Goal: Task Accomplishment & Management: Use online tool/utility

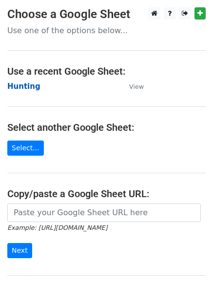
click at [24, 88] on strong "Hunting" at bounding box center [23, 86] width 33 height 9
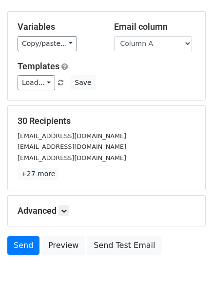
scroll to position [94, 0]
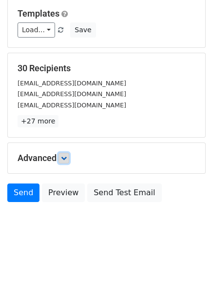
click at [67, 159] on icon at bounding box center [64, 158] width 6 height 6
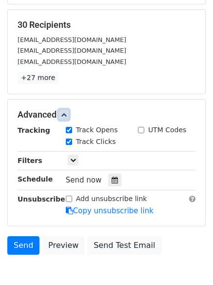
scroll to position [183, 0]
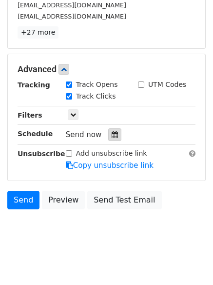
click at [112, 138] on icon at bounding box center [115, 134] width 6 height 7
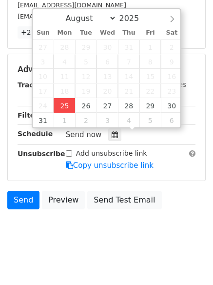
type input "2025-08-25 12:00"
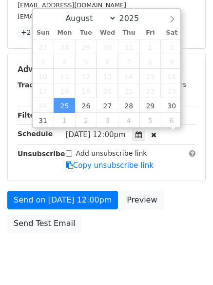
scroll to position [0, 0]
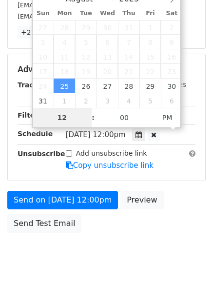
type input "4"
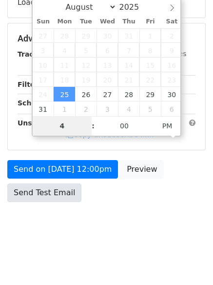
scroll to position [174, 0]
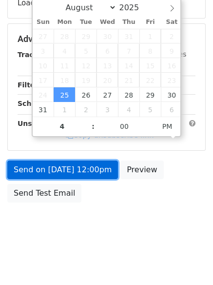
type input "2025-08-25 16:00"
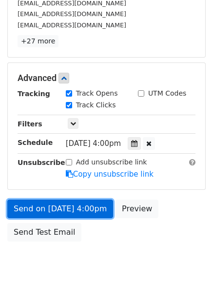
click at [60, 205] on link "Send on Aug 25 at 4:00pm" at bounding box center [60, 208] width 106 height 19
click at [64, 204] on link "Send on Aug 25 at 4:00pm" at bounding box center [60, 208] width 106 height 19
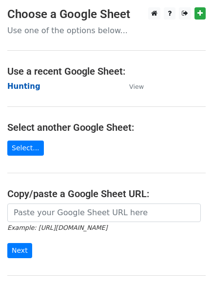
click at [25, 88] on strong "Hunting" at bounding box center [23, 86] width 33 height 9
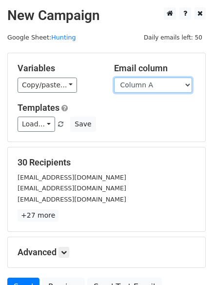
click at [141, 87] on select "Column A Column B Column C" at bounding box center [153, 85] width 78 height 15
select select "Column B"
click at [114, 78] on select "Column A Column B Column C" at bounding box center [153, 85] width 78 height 15
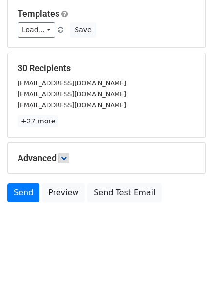
click at [72, 158] on h5 "Advanced" at bounding box center [107, 158] width 178 height 11
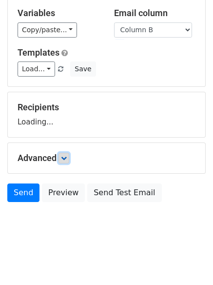
click at [66, 158] on icon at bounding box center [64, 158] width 6 height 6
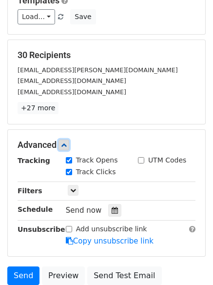
scroll to position [146, 0]
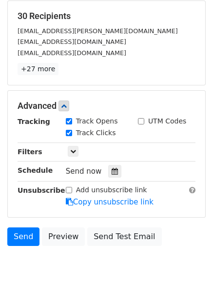
drag, startPoint x: 111, startPoint y: 176, endPoint x: 77, endPoint y: 171, distance: 34.0
click at [111, 176] on div at bounding box center [114, 171] width 13 height 13
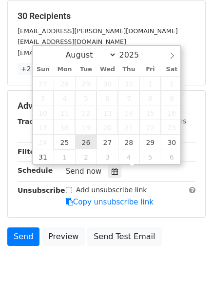
type input "2025-08-26 12:00"
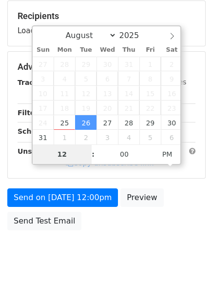
type input "5"
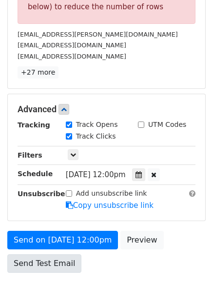
scroll to position [404, 0]
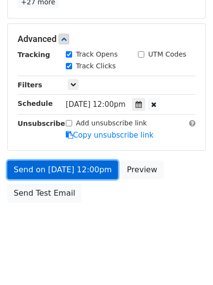
type input "2025-08-26 17:00"
click at [62, 170] on link "Send on Aug 26 at 12:00pm" at bounding box center [62, 169] width 111 height 19
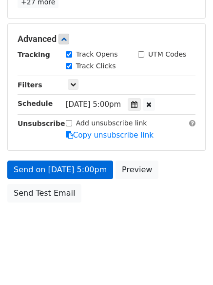
scroll to position [174, 0]
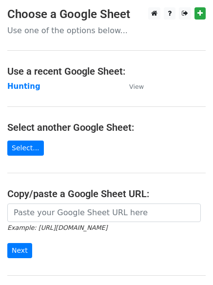
click at [20, 92] on main "Choose a Google Sheet Use one of the options below... Use a recent Google Sheet…" at bounding box center [106, 158] width 213 height 303
click at [21, 83] on strong "Hunting" at bounding box center [23, 86] width 33 height 9
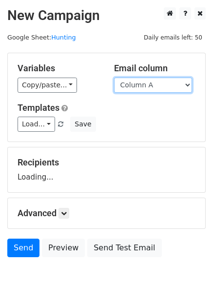
drag, startPoint x: 0, startPoint y: 0, endPoint x: 153, endPoint y: 87, distance: 176.3
click at [156, 88] on select "Column A Column B Column C" at bounding box center [153, 85] width 78 height 15
select select "Column C"
click at [114, 78] on select "Column A Column B Column C" at bounding box center [153, 85] width 78 height 15
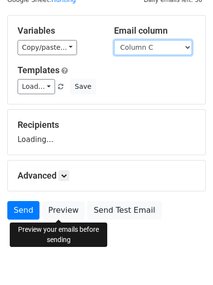
scroll to position [55, 0]
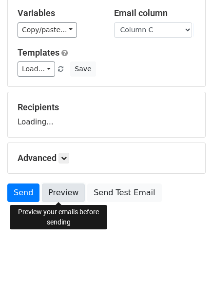
click at [67, 198] on link "Preview" at bounding box center [63, 192] width 43 height 19
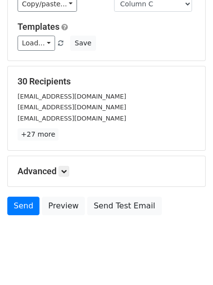
scroll to position [94, 0]
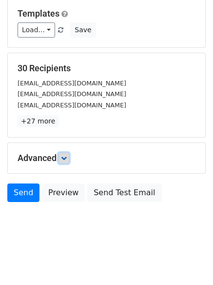
click at [61, 158] on link at bounding box center [64, 158] width 11 height 11
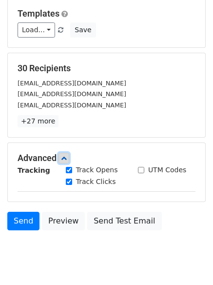
click at [65, 157] on icon at bounding box center [64, 158] width 6 height 6
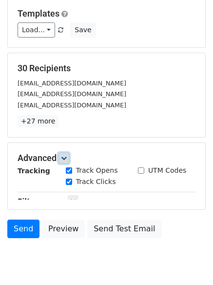
click at [65, 156] on icon at bounding box center [64, 158] width 6 height 6
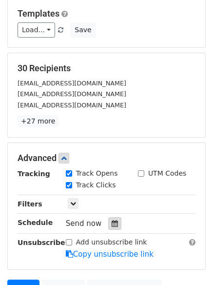
click at [112, 224] on icon at bounding box center [115, 223] width 6 height 7
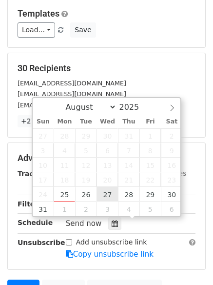
type input "2025-08-27 12:00"
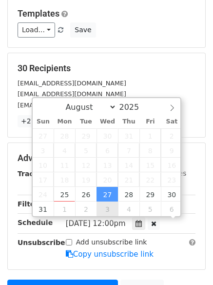
scroll to position [0, 0]
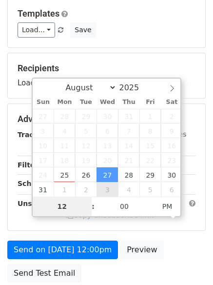
type input "6"
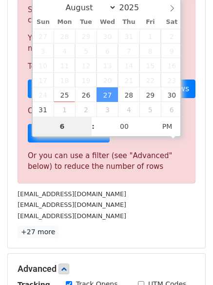
scroll to position [404, 0]
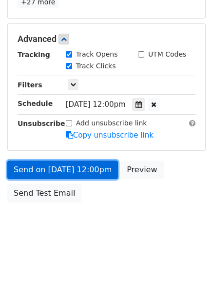
type input "2025-08-27 18:00"
click at [50, 170] on link "Send on Aug 27 at 12:00pm" at bounding box center [62, 169] width 111 height 19
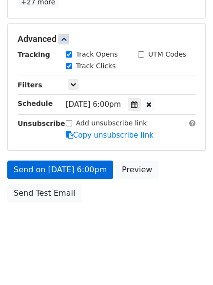
scroll to position [174, 0]
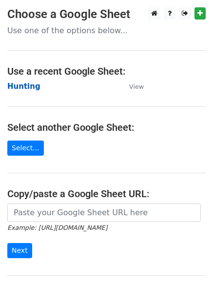
click at [24, 87] on strong "Hunting" at bounding box center [23, 86] width 33 height 9
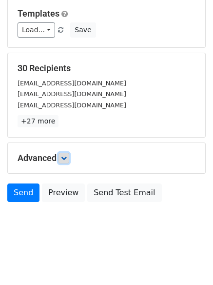
click at [67, 153] on link at bounding box center [64, 158] width 11 height 11
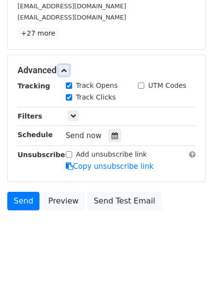
scroll to position [183, 0]
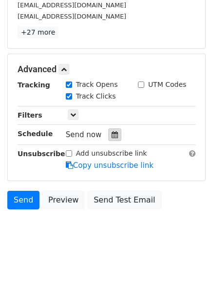
drag, startPoint x: 110, startPoint y: 130, endPoint x: 109, endPoint y: 141, distance: 11.7
click at [111, 130] on div at bounding box center [114, 134] width 13 height 13
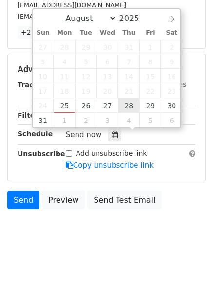
type input "2025-08-28 12:00"
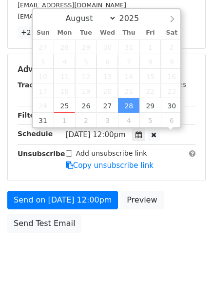
scroll to position [0, 0]
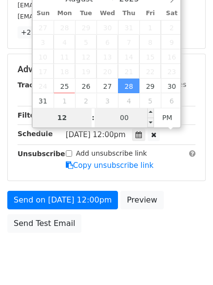
type input "7"
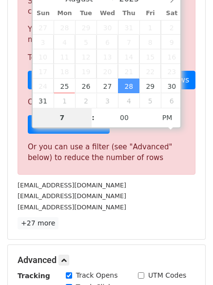
scroll to position [404, 0]
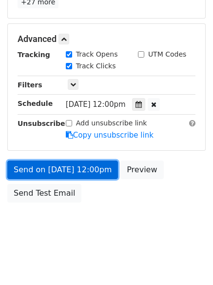
type input "2025-08-28 19:00"
click at [66, 162] on link "Send on Aug 28 at 12:00pm" at bounding box center [62, 169] width 111 height 19
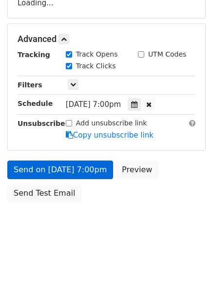
scroll to position [213, 0]
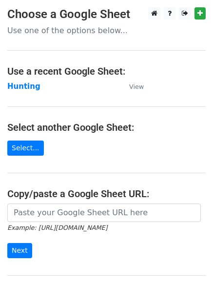
click at [25, 81] on td "Hunting" at bounding box center [63, 86] width 112 height 11
click at [22, 90] on strong "Hunting" at bounding box center [23, 86] width 33 height 9
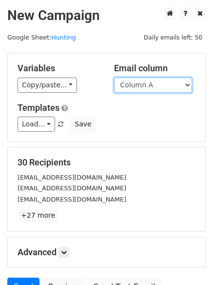
click at [151, 87] on select "Column A Column B Column C" at bounding box center [153, 85] width 78 height 15
select select "Column B"
click at [114, 78] on select "Column A Column B Column C" at bounding box center [153, 85] width 78 height 15
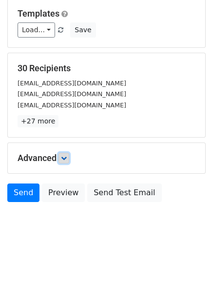
click at [65, 158] on icon at bounding box center [64, 158] width 6 height 6
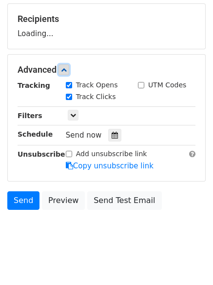
scroll to position [145, 0]
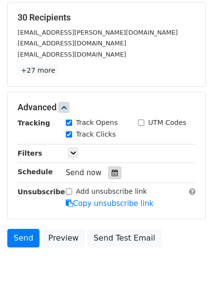
click at [112, 178] on div at bounding box center [114, 172] width 13 height 13
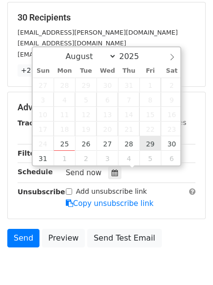
type input "2025-08-29 12:00"
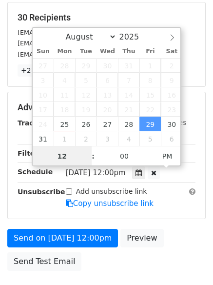
scroll to position [0, 0]
type input "8"
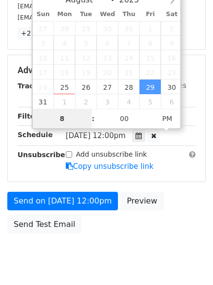
scroll to position [213, 0]
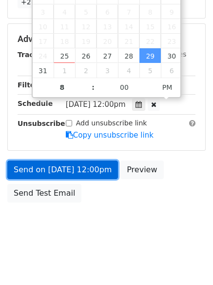
type input "2025-08-29 20:00"
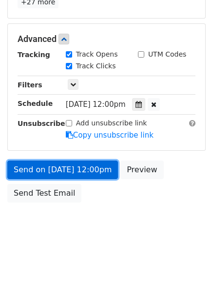
click at [61, 171] on link "Send on Aug 29 at 12:00pm" at bounding box center [62, 169] width 111 height 19
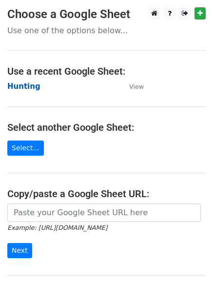
click at [20, 86] on strong "Hunting" at bounding box center [23, 86] width 33 height 9
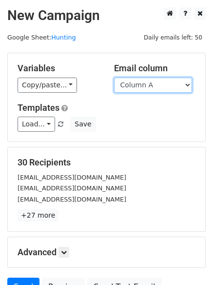
drag, startPoint x: 144, startPoint y: 87, endPoint x: 139, endPoint y: 90, distance: 5.7
click at [144, 87] on select "Column A Column B Column C" at bounding box center [153, 85] width 78 height 15
select select "Column C"
click at [114, 78] on select "Column A Column B Column C" at bounding box center [153, 85] width 78 height 15
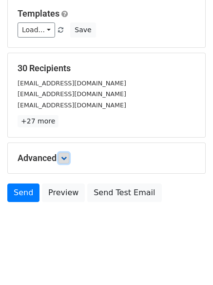
drag, startPoint x: 64, startPoint y: 159, endPoint x: 68, endPoint y: 167, distance: 8.5
click at [64, 159] on icon at bounding box center [64, 158] width 6 height 6
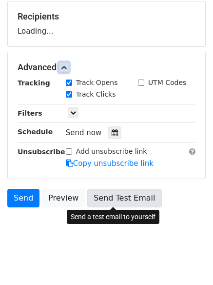
scroll to position [146, 0]
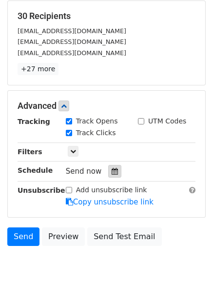
click at [112, 172] on icon at bounding box center [115, 171] width 6 height 7
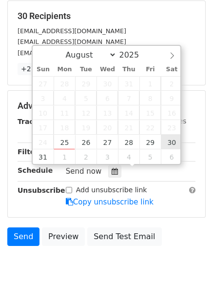
type input "[DATE] 12:00"
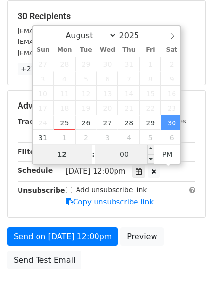
type input "9"
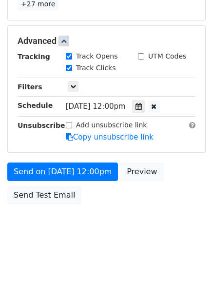
scroll to position [404, 0]
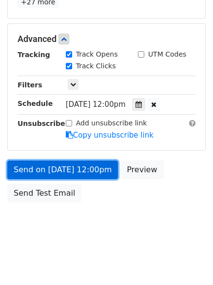
type input "[DATE] 21:00"
click at [68, 169] on link "Send on [DATE] 12:00pm" at bounding box center [62, 169] width 111 height 19
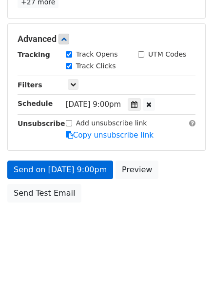
scroll to position [174, 0]
